Goal: Task Accomplishment & Management: Manage account settings

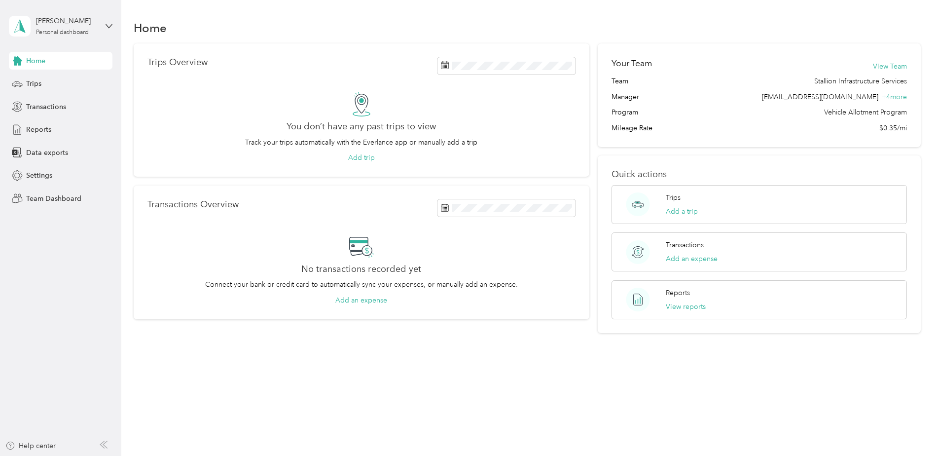
click at [64, 36] on div "[PERSON_NAME] Personal dashboard" at bounding box center [61, 26] width 104 height 35
click at [70, 83] on div "Team dashboard" at bounding box center [113, 80] width 194 height 17
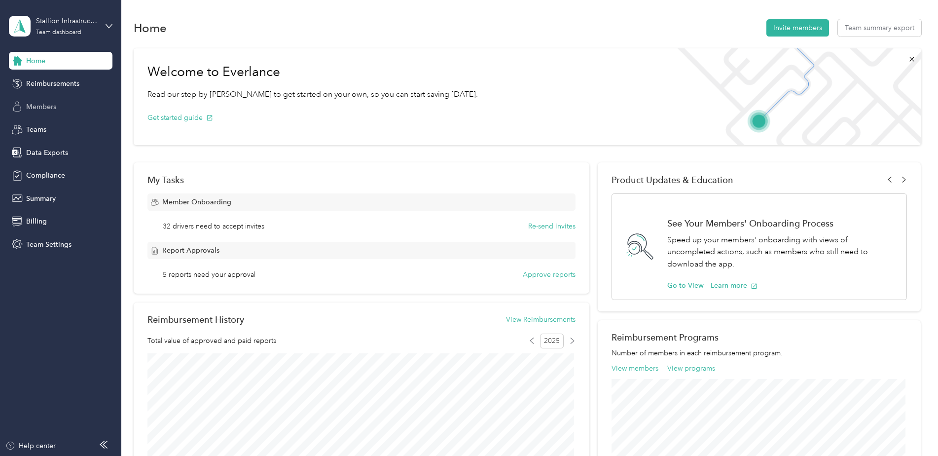
click at [45, 102] on span "Members" at bounding box center [41, 107] width 30 height 10
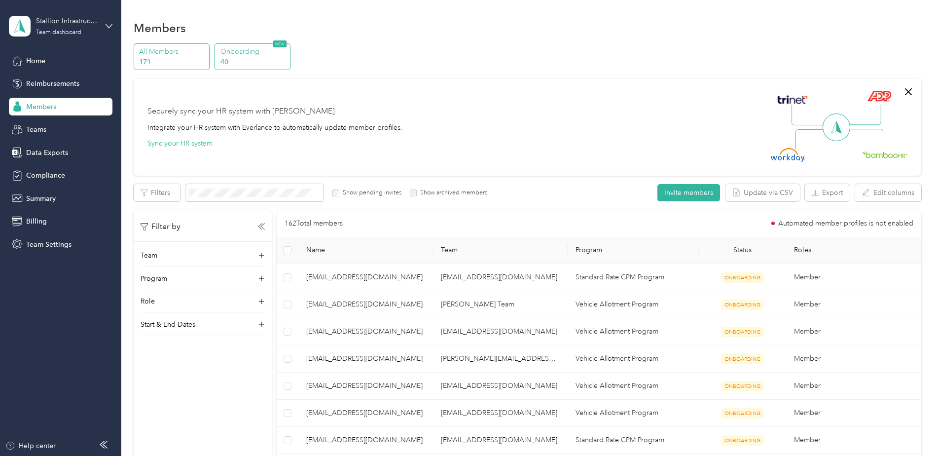
click at [258, 63] on p "40" at bounding box center [253, 62] width 67 height 10
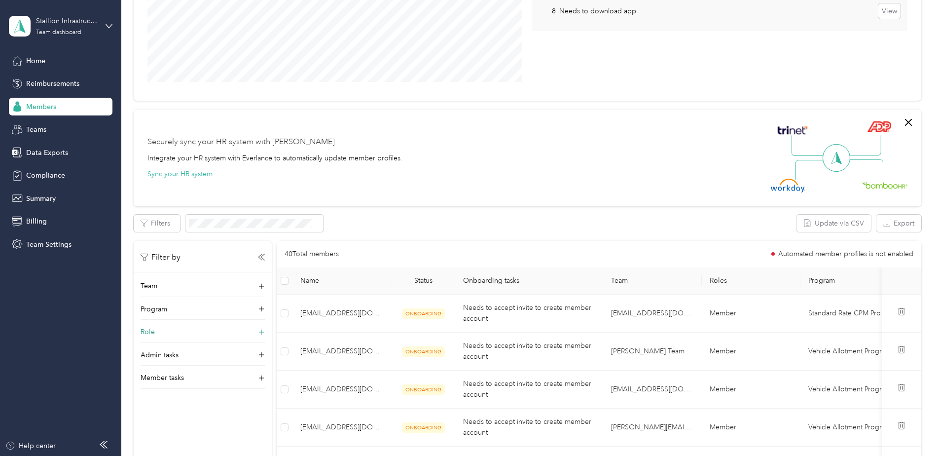
scroll to position [197, 0]
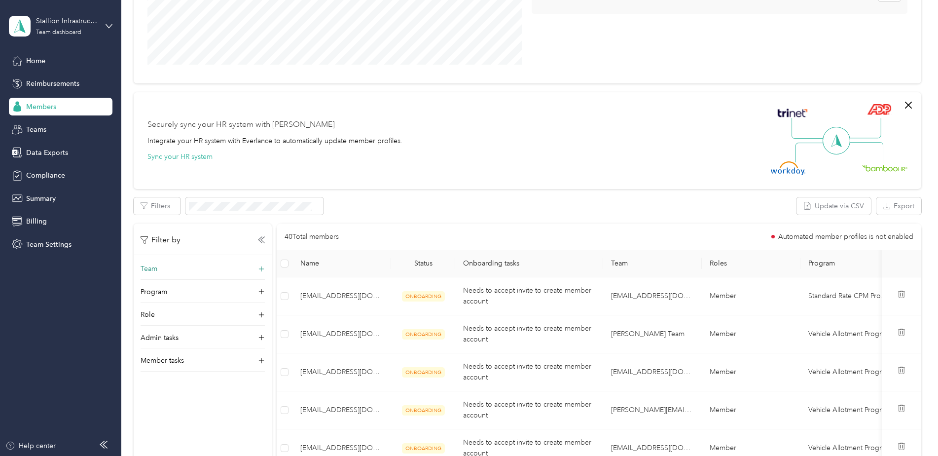
click at [176, 268] on div "Team" at bounding box center [203, 271] width 124 height 16
click at [194, 309] on div "[PERSON_NAME] Team [PERSON_NAME]" at bounding box center [202, 312] width 110 height 23
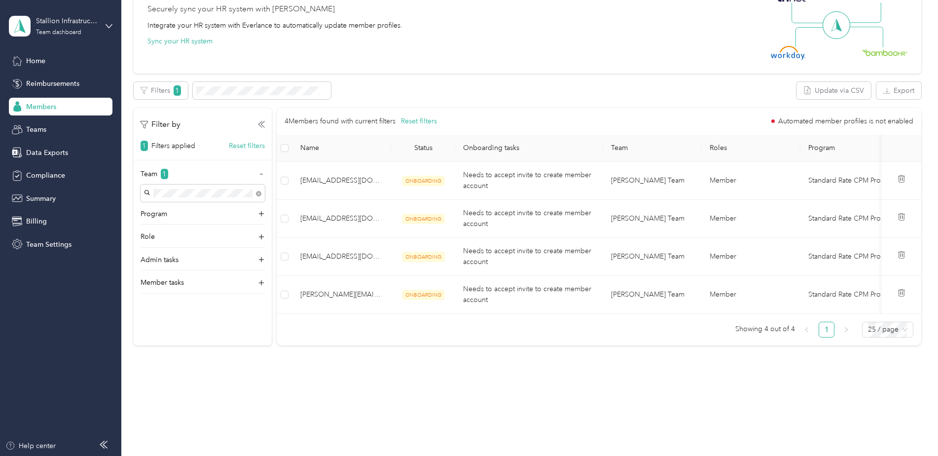
scroll to position [320, 0]
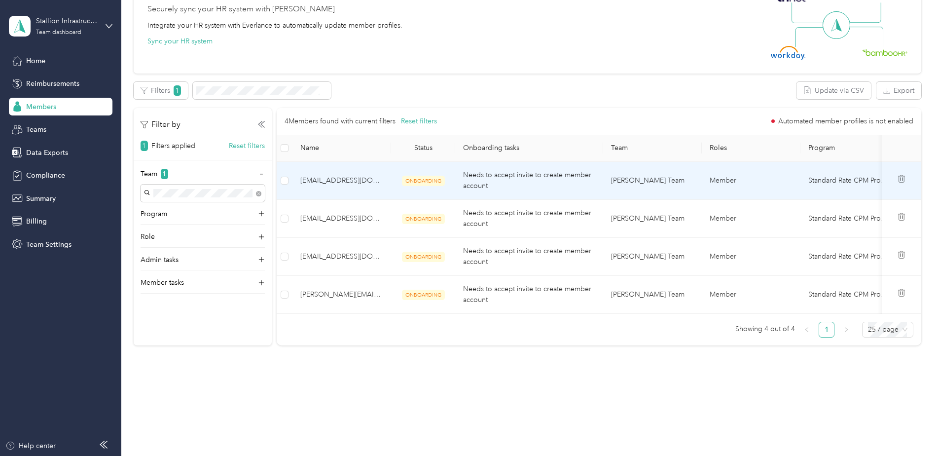
click at [306, 175] on span "[EMAIL_ADDRESS][DOMAIN_NAME]" at bounding box center [341, 180] width 83 height 11
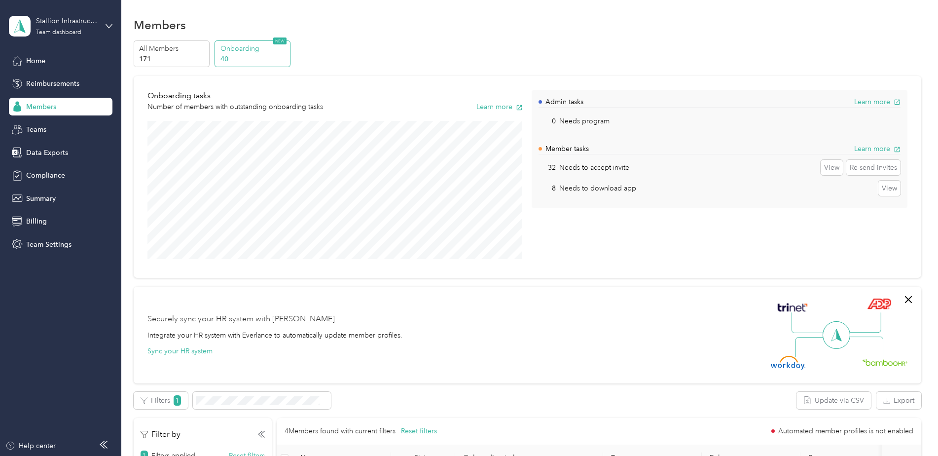
scroll to position [0, 0]
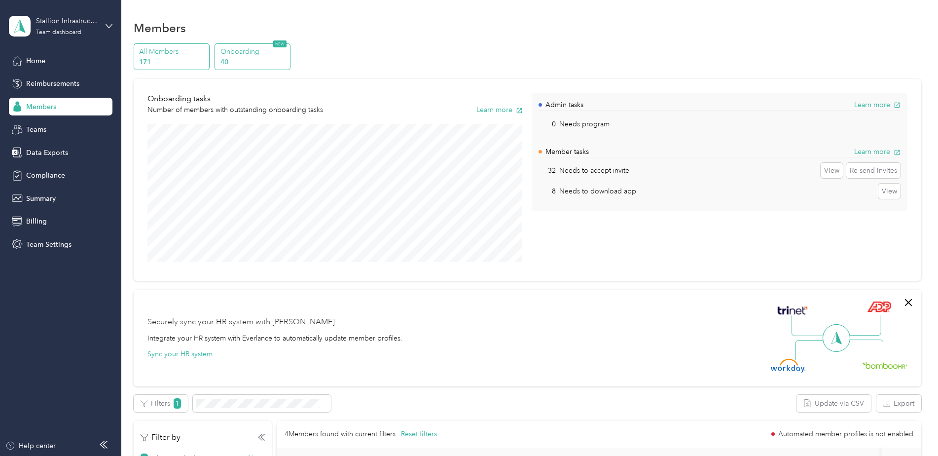
click at [161, 58] on p "171" at bounding box center [172, 62] width 67 height 10
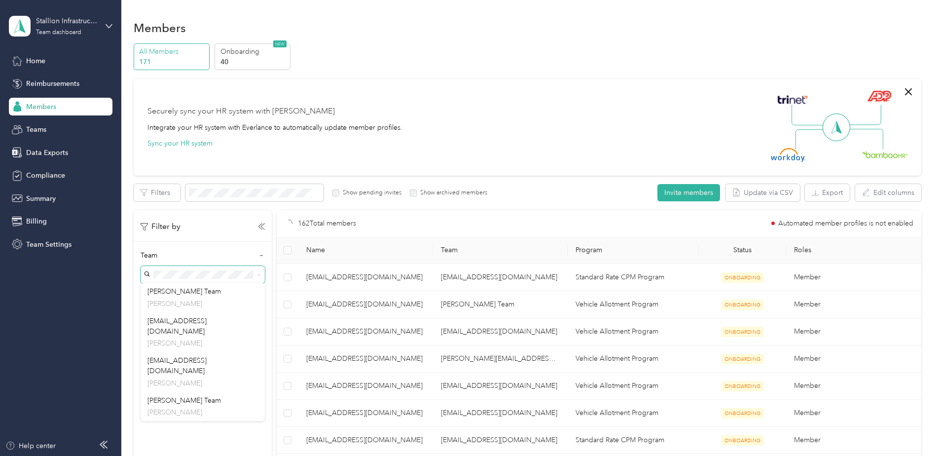
drag, startPoint x: 258, startPoint y: 297, endPoint x: 258, endPoint y: 258, distance: 38.9
